Goal: Find specific page/section: Find specific page/section

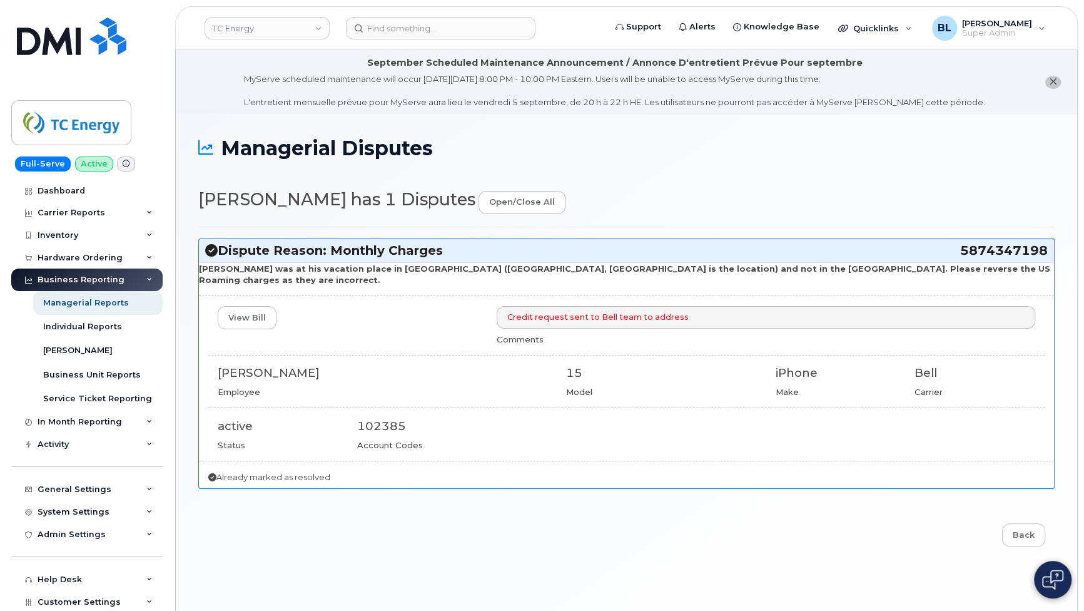
drag, startPoint x: 958, startPoint y: 253, endPoint x: 1045, endPoint y: 256, distance: 87.7
click at [1045, 256] on h3 "Dispute Reason: Monthly Charges 5874347198" at bounding box center [626, 250] width 843 height 17
copy h3 "5874347198"
click at [465, 17] on input at bounding box center [441, 28] width 190 height 23
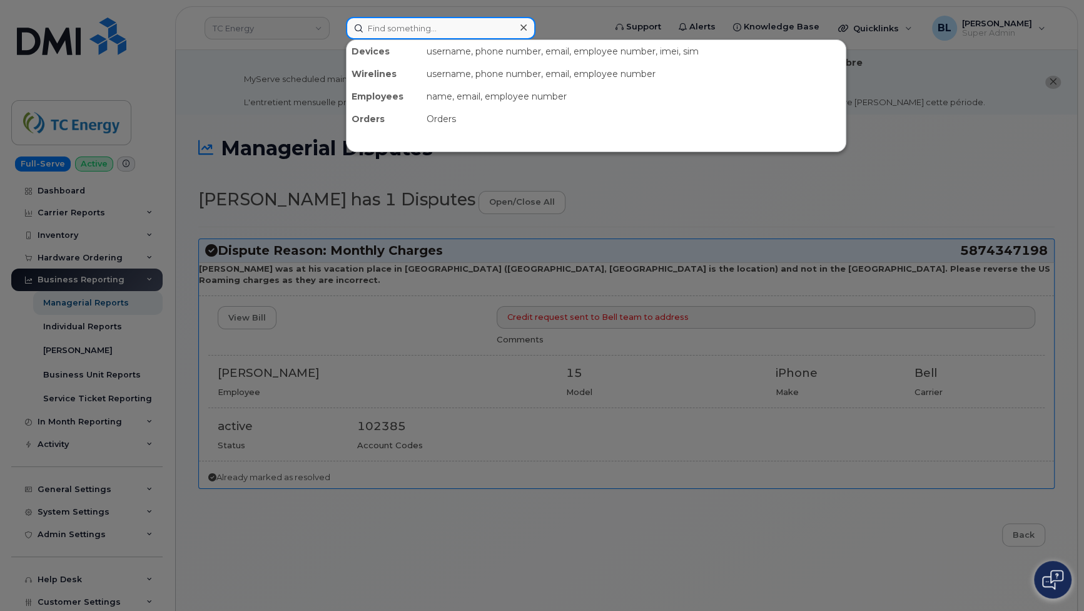
paste input "5874347198"
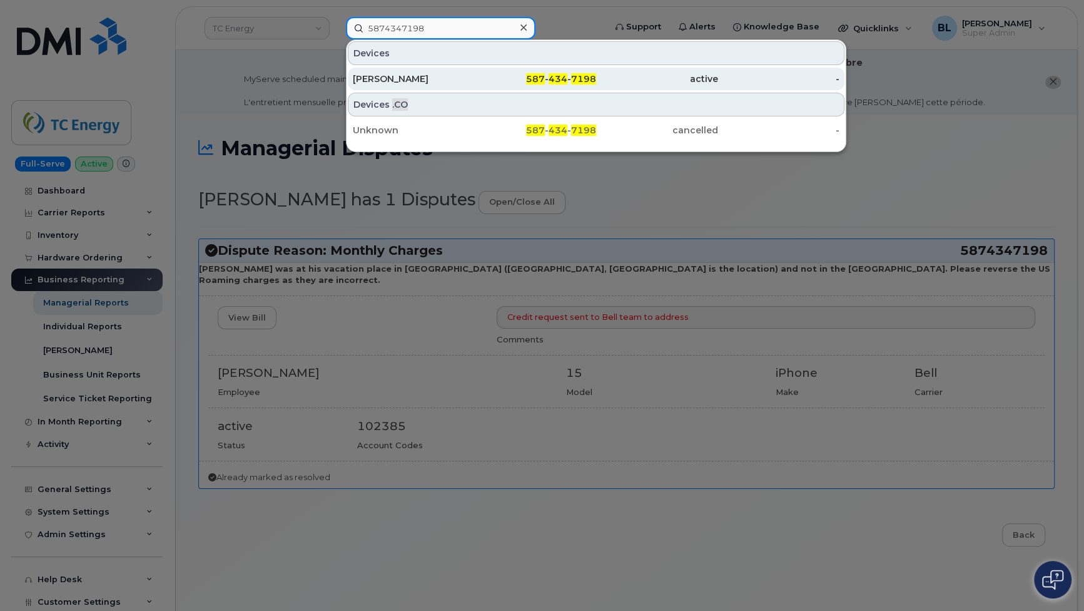
type input "5874347198"
click at [514, 76] on div "587 - 434 - 7198" at bounding box center [536, 79] width 122 height 13
